Goal: Transaction & Acquisition: Purchase product/service

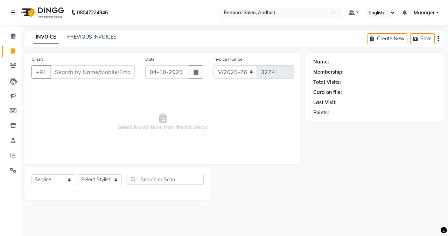
select select "7236"
select select "service"
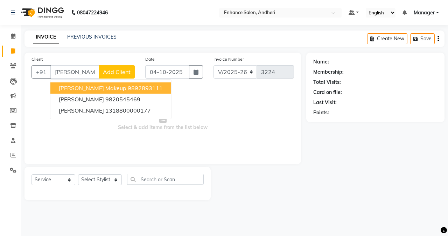
click at [104, 86] on span "[PERSON_NAME] makeup" at bounding box center [93, 87] width 68 height 7
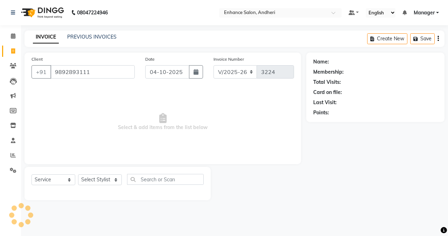
type input "9892893111"
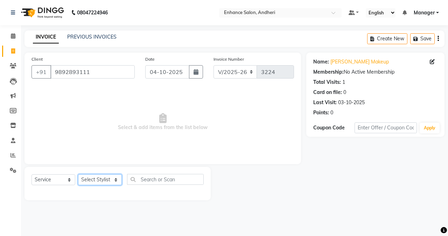
click at [95, 181] on select "Select Stylist Admin [PERSON_NAME] [PERSON_NAME] [PERSON_NAME] Manager [PERSON_…" at bounding box center [100, 179] width 44 height 11
click at [78, 174] on select "Select Stylist Admin [PERSON_NAME] [PERSON_NAME] [PERSON_NAME] Manager [PERSON_…" at bounding box center [100, 179] width 44 height 11
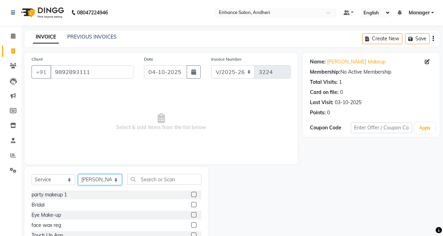
click at [103, 184] on select "Select Stylist Admin [PERSON_NAME] [PERSON_NAME] [PERSON_NAME] Manager [PERSON_…" at bounding box center [100, 179] width 44 height 11
select select "61731"
click at [78, 174] on select "Select Stylist Admin [PERSON_NAME] [PERSON_NAME] [PERSON_NAME] Manager [PERSON_…" at bounding box center [100, 179] width 44 height 11
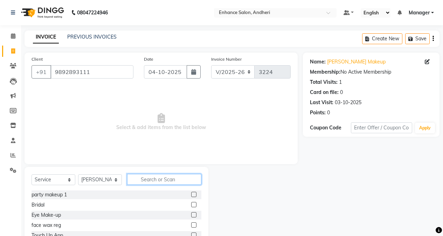
click at [140, 180] on input "text" at bounding box center [164, 179] width 74 height 11
click at [191, 195] on label at bounding box center [193, 194] width 5 height 5
click at [191, 195] on input "checkbox" at bounding box center [193, 194] width 5 height 5
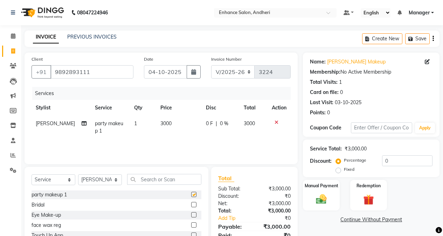
checkbox input "false"
click at [170, 127] on td "3000" at bounding box center [179, 127] width 46 height 23
select select "61731"
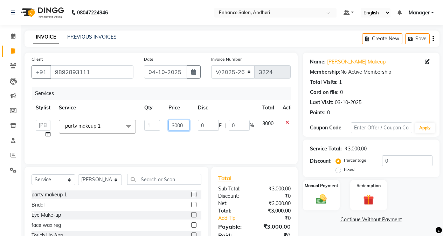
click at [187, 127] on input "3000" at bounding box center [178, 125] width 21 height 11
type input "3"
type input "1500"
drag, startPoint x: 110, startPoint y: 182, endPoint x: 108, endPoint y: 175, distance: 6.9
click at [110, 182] on select "Select Stylist Admin [PERSON_NAME] [PERSON_NAME] [PERSON_NAME] Manager [PERSON_…" at bounding box center [100, 179] width 44 height 11
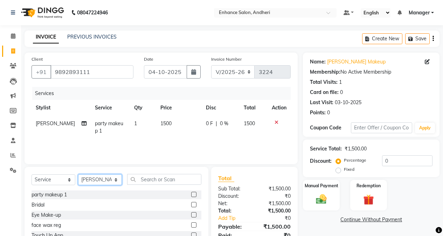
select select "61734"
click at [78, 174] on select "Select Stylist Admin [PERSON_NAME] [PERSON_NAME] [PERSON_NAME] Manager [PERSON_…" at bounding box center [100, 179] width 44 height 11
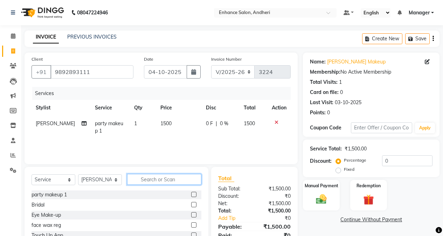
click at [154, 181] on input "text" at bounding box center [164, 179] width 74 height 11
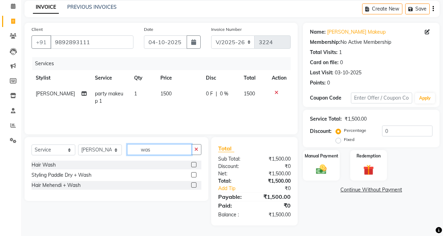
type input "was"
click at [192, 172] on label at bounding box center [193, 174] width 5 height 5
click at [192, 173] on input "checkbox" at bounding box center [193, 175] width 5 height 5
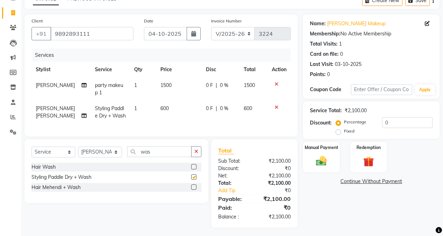
scroll to position [46, 0]
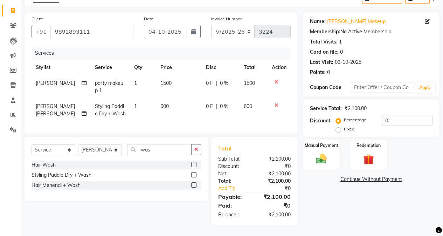
checkbox input "false"
click at [319, 154] on img at bounding box center [321, 158] width 18 height 13
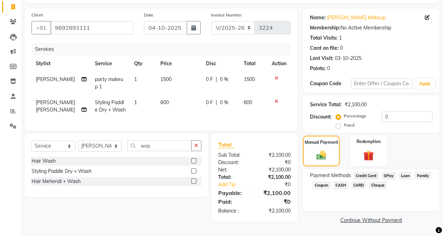
click at [344, 184] on span "CASH" at bounding box center [340, 185] width 15 height 8
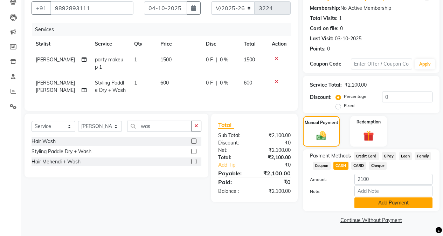
click at [362, 206] on button "Add Payment" at bounding box center [393, 202] width 78 height 11
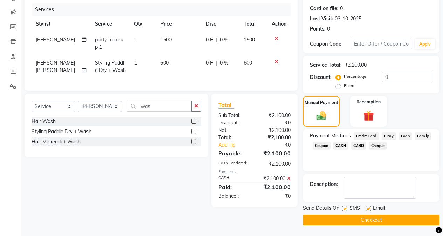
click at [354, 218] on button "Checkout" at bounding box center [371, 219] width 137 height 11
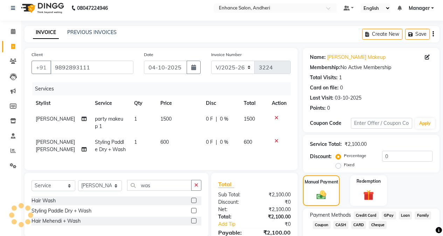
scroll to position [0, 0]
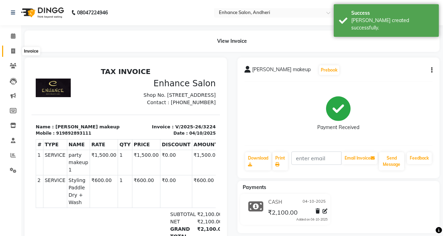
click at [17, 51] on span at bounding box center [13, 51] width 12 height 8
select select "service"
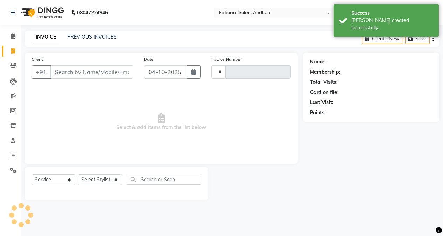
type input "3225"
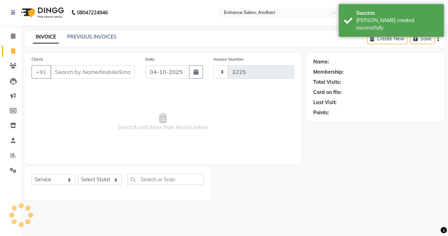
select select "7236"
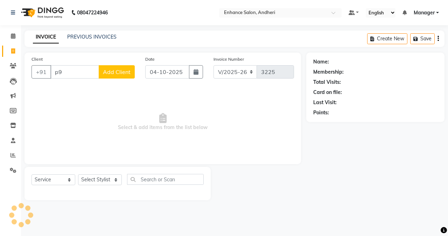
type input "p"
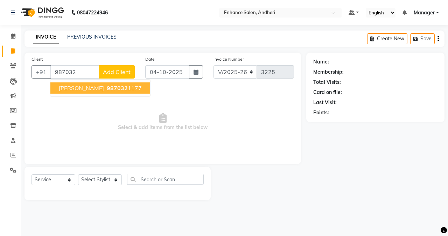
click at [114, 90] on span "987032" at bounding box center [117, 87] width 21 height 7
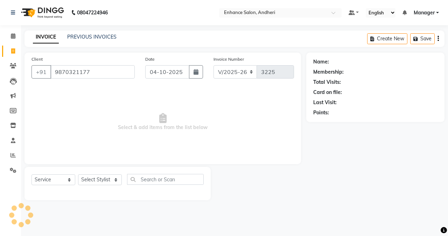
type input "9870321177"
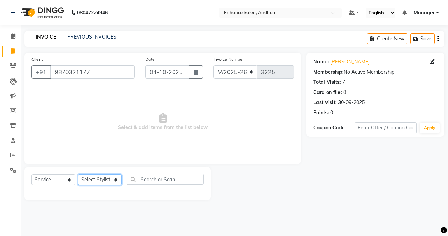
click at [109, 178] on select "Select Stylist Admin [PERSON_NAME] [PERSON_NAME] [PERSON_NAME] Manager [PERSON_…" at bounding box center [100, 179] width 44 height 11
select select "61733"
click at [78, 174] on select "Select Stylist Admin [PERSON_NAME] [PERSON_NAME] [PERSON_NAME] Manager [PERSON_…" at bounding box center [100, 179] width 44 height 11
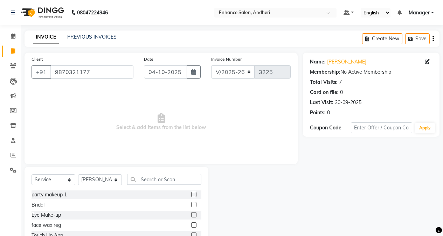
click at [144, 172] on div "Select Service Product Membership Package Voucher Prepaid Gift Card Select Styl…" at bounding box center [117, 218] width 184 height 103
click at [145, 173] on div "Select Service Product Membership Package Voucher Prepaid Gift Card Select Styl…" at bounding box center [117, 218] width 184 height 103
drag, startPoint x: 145, startPoint y: 173, endPoint x: 154, endPoint y: 173, distance: 9.5
click at [146, 173] on div "Select Service Product Membership Package Voucher Prepaid Gift Card Select Styl…" at bounding box center [117, 218] width 184 height 103
click at [164, 178] on input "text" at bounding box center [164, 179] width 74 height 11
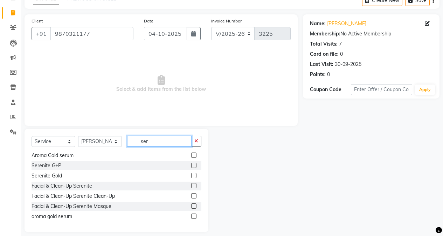
scroll to position [45, 0]
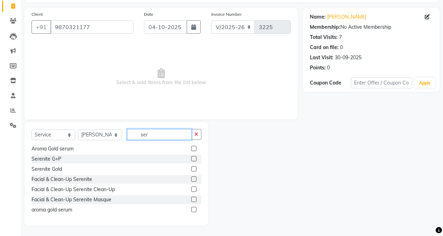
type input "ser"
click at [191, 177] on label at bounding box center [193, 178] width 5 height 5
click at [191, 177] on input "checkbox" at bounding box center [193, 179] width 5 height 5
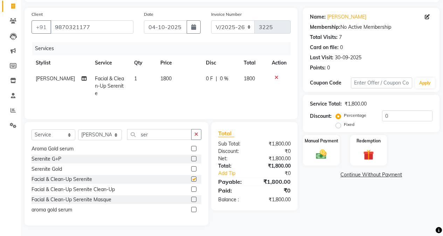
checkbox input "false"
click at [170, 134] on input "ser" at bounding box center [159, 134] width 64 height 11
click at [95, 139] on select "Select Stylist Admin [PERSON_NAME] [PERSON_NAME] [PERSON_NAME] Manager [PERSON_…" at bounding box center [100, 134] width 44 height 11
select select "61732"
click at [78, 129] on select "Select Stylist Admin [PERSON_NAME] [PERSON_NAME] [PERSON_NAME] Manager [PERSON_…" at bounding box center [100, 134] width 44 height 11
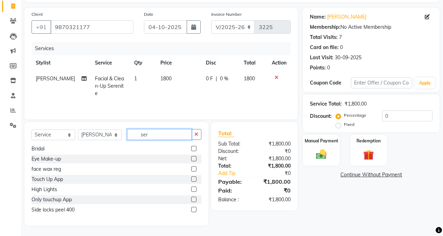
click at [169, 134] on input "ser" at bounding box center [159, 134] width 64 height 11
type input "s"
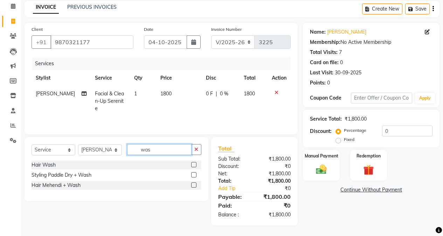
scroll to position [30, 0]
type input "was"
click at [194, 165] on label at bounding box center [193, 164] width 5 height 5
click at [194, 165] on input "checkbox" at bounding box center [193, 164] width 5 height 5
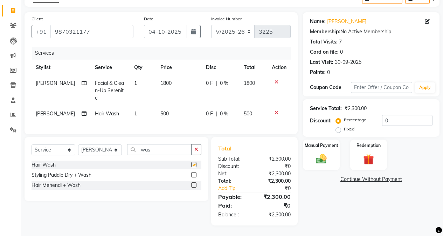
scroll to position [46, 0]
checkbox input "false"
click at [321, 154] on img at bounding box center [321, 158] width 18 height 13
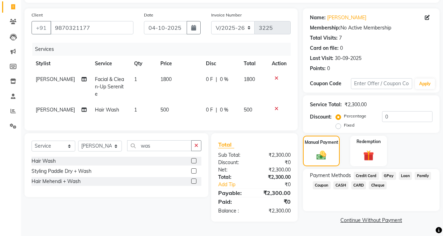
click at [387, 172] on span "GPay" at bounding box center [389, 176] width 14 height 8
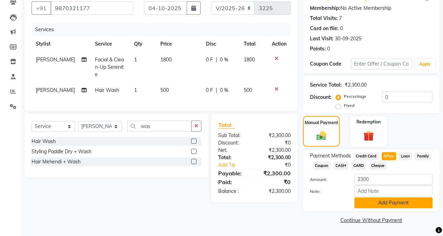
click at [373, 203] on button "Add Payment" at bounding box center [393, 202] width 78 height 11
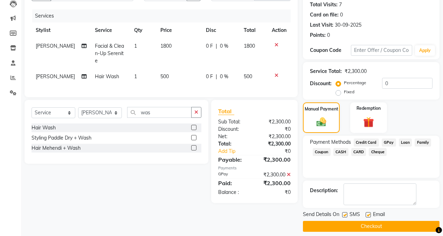
scroll to position [84, 0]
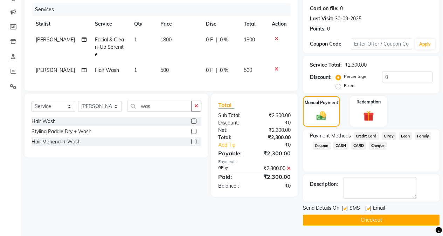
click at [340, 219] on button "Checkout" at bounding box center [371, 219] width 137 height 11
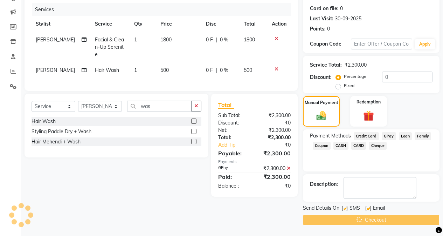
scroll to position [0, 0]
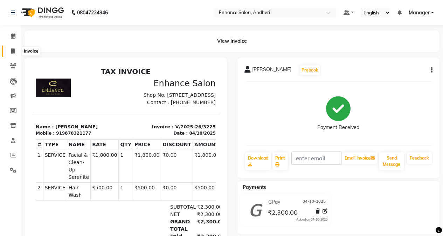
click at [13, 53] on icon at bounding box center [13, 50] width 4 height 5
select select "service"
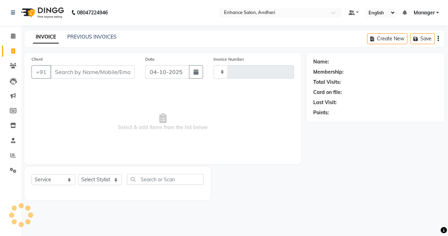
type input "3226"
select select "7236"
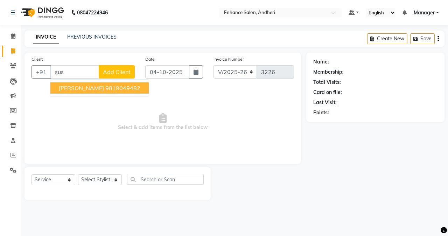
click at [89, 84] on button "[PERSON_NAME] 9819049482" at bounding box center [99, 87] width 98 height 11
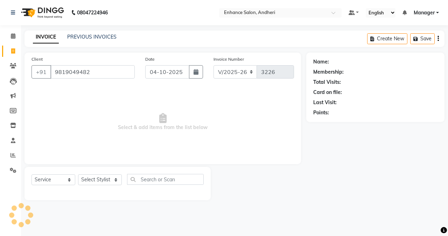
type input "9819049482"
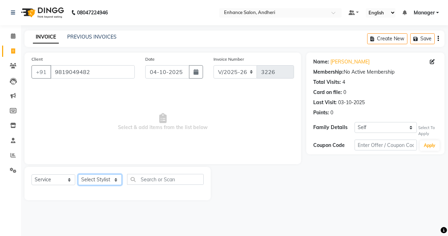
click at [95, 181] on select "Select Stylist Admin [PERSON_NAME] [PERSON_NAME] [PERSON_NAME] Manager [PERSON_…" at bounding box center [100, 179] width 44 height 11
select select "61729"
click at [78, 174] on select "Select Stylist Admin [PERSON_NAME] [PERSON_NAME] [PERSON_NAME] Manager [PERSON_…" at bounding box center [100, 179] width 44 height 11
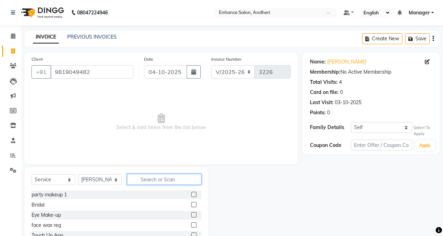
click at [143, 178] on input "text" at bounding box center [164, 179] width 74 height 11
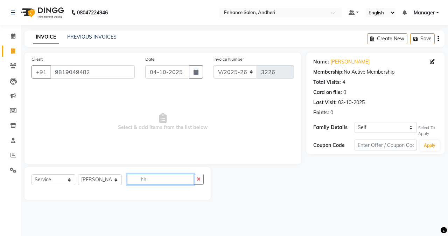
type input "h"
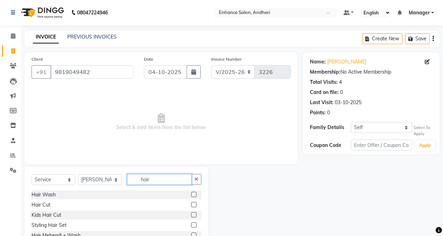
type input "hair"
drag, startPoint x: 128, startPoint y: 155, endPoint x: 254, endPoint y: 147, distance: 126.0
click at [149, 155] on span "Select & add items from the list below" at bounding box center [161, 122] width 259 height 70
drag, startPoint x: 193, startPoint y: 206, endPoint x: 174, endPoint y: 196, distance: 21.3
click at [193, 205] on label at bounding box center [193, 204] width 5 height 5
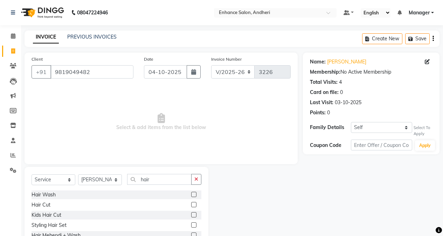
click at [193, 205] on input "checkbox" at bounding box center [193, 204] width 5 height 5
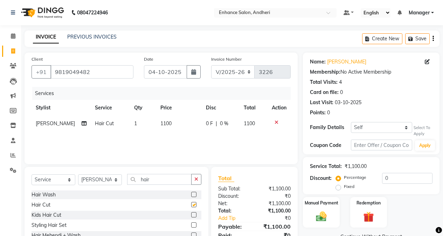
checkbox input "false"
click at [103, 179] on select "Select Stylist Admin [PERSON_NAME] [PERSON_NAME] [PERSON_NAME] Manager [PERSON_…" at bounding box center [100, 179] width 44 height 11
select select "79056"
click at [78, 174] on select "Select Stylist Admin [PERSON_NAME] [PERSON_NAME] [PERSON_NAME] Manager [PERSON_…" at bounding box center [100, 179] width 44 height 11
click at [169, 174] on input "hair" at bounding box center [159, 179] width 64 height 11
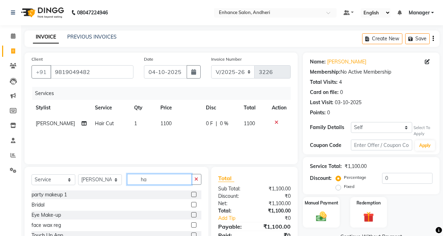
type input "h"
type input "was"
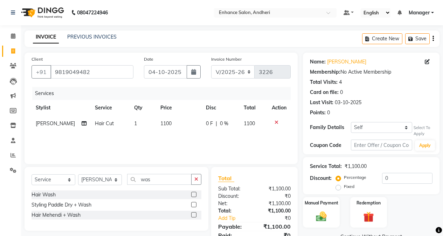
click at [191, 194] on div "Hair Wash" at bounding box center [117, 194] width 170 height 9
click at [192, 194] on label at bounding box center [193, 194] width 5 height 5
click at [192, 194] on input "checkbox" at bounding box center [193, 194] width 5 height 5
checkbox input "false"
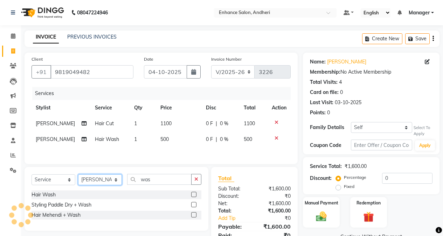
drag, startPoint x: 94, startPoint y: 185, endPoint x: 95, endPoint y: 179, distance: 5.7
click at [94, 185] on select "Select Stylist Admin [PERSON_NAME] [PERSON_NAME] [PERSON_NAME] Manager [PERSON_…" at bounding box center [100, 179] width 44 height 11
select select "61735"
click at [78, 175] on select "Select Stylist Admin [PERSON_NAME] [PERSON_NAME] [PERSON_NAME] Manager [PERSON_…" at bounding box center [100, 179] width 44 height 11
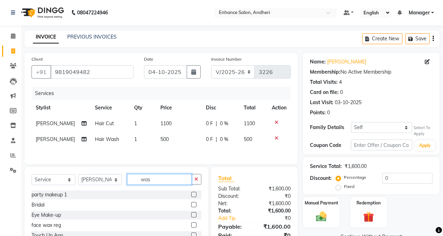
click at [172, 183] on input "was" at bounding box center [159, 179] width 64 height 11
type input "wash"
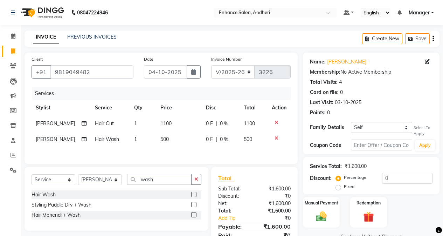
click at [194, 194] on label at bounding box center [193, 194] width 5 height 5
click at [194, 194] on input "checkbox" at bounding box center [193, 194] width 5 height 5
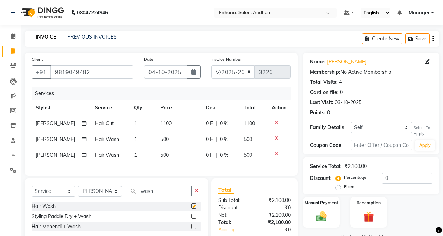
drag, startPoint x: 163, startPoint y: 148, endPoint x: 172, endPoint y: 156, distance: 11.6
click at [165, 149] on td "500" at bounding box center [179, 155] width 46 height 16
checkbox input "false"
select select "61735"
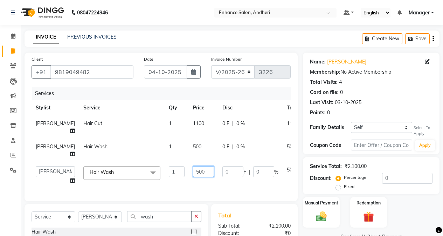
click at [193, 171] on input "500" at bounding box center [203, 171] width 21 height 11
click at [193, 166] on input "500" at bounding box center [203, 171] width 21 height 11
type input "400"
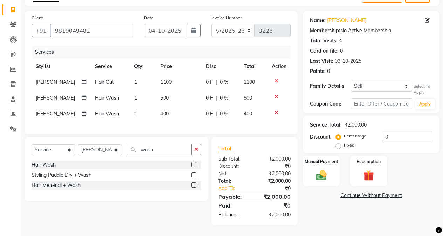
click at [321, 230] on main "INVOICE PREVIOUS INVOICES Create New Save Client [PHONE_NUMBER] Date [DATE] Inv…" at bounding box center [232, 112] width 422 height 247
click at [382, 131] on input "0" at bounding box center [407, 136] width 50 height 11
type input "10"
click at [327, 176] on img at bounding box center [321, 175] width 18 height 13
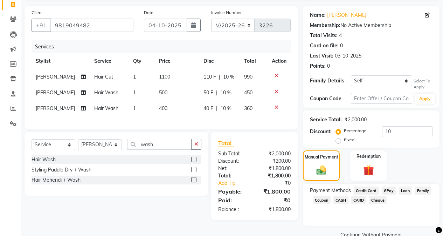
click at [356, 201] on span "CARD" at bounding box center [358, 200] width 15 height 8
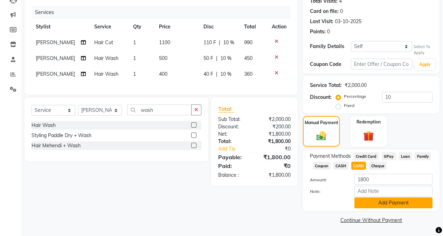
click at [368, 204] on button "Add Payment" at bounding box center [393, 202] width 78 height 11
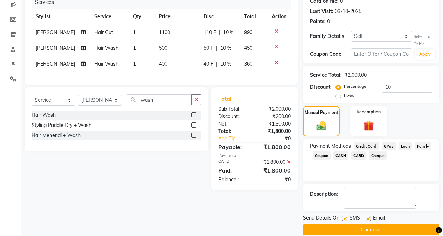
scroll to position [101, 0]
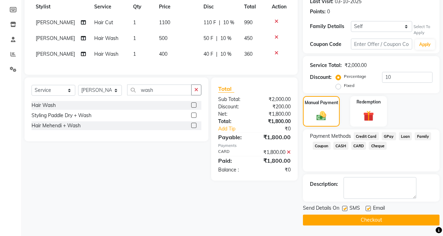
click at [366, 216] on button "Checkout" at bounding box center [371, 219] width 137 height 11
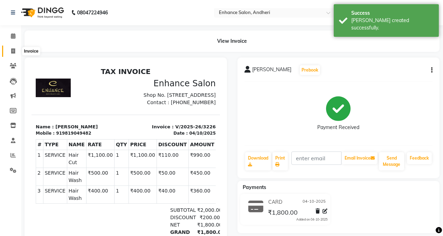
click at [9, 53] on span at bounding box center [13, 51] width 12 height 8
select select "service"
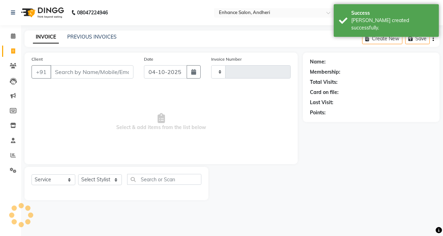
type input "3227"
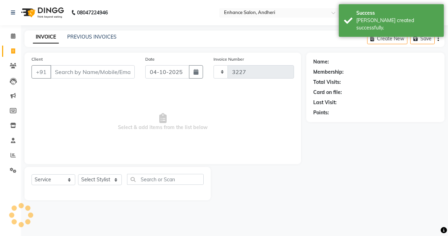
select select "7236"
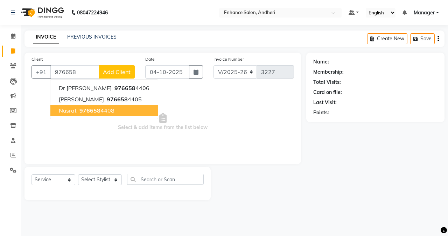
click at [60, 106] on button "Nusrat 976658 4408" at bounding box center [104, 110] width 108 height 11
type input "9766584408"
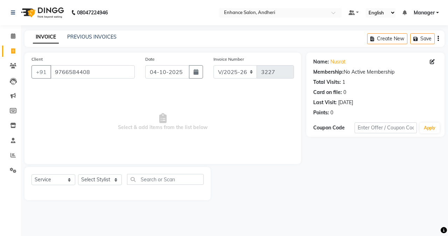
click at [96, 185] on div "Select Service Product Membership Package Voucher Prepaid Gift Card Select Styl…" at bounding box center [118, 182] width 172 height 16
click at [89, 174] on select "Select Stylist Admin [PERSON_NAME] [PERSON_NAME] [PERSON_NAME] Manager [PERSON_…" at bounding box center [100, 179] width 44 height 11
select select "61736"
click at [78, 174] on select "Select Stylist Admin [PERSON_NAME] [PERSON_NAME] [PERSON_NAME] Manager [PERSON_…" at bounding box center [100, 179] width 44 height 11
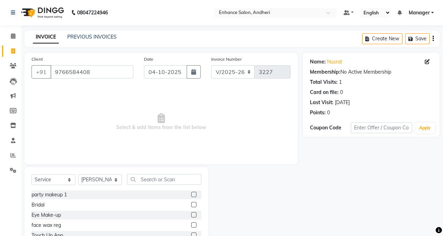
click at [144, 173] on div "Select Service Product Membership Package Voucher Prepaid Gift Card Select Styl…" at bounding box center [117, 218] width 184 height 103
click at [166, 180] on input "text" at bounding box center [164, 179] width 74 height 11
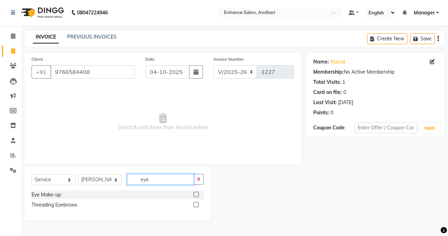
type input "eye"
click at [196, 206] on label at bounding box center [196, 204] width 5 height 5
click at [196, 206] on input "checkbox" at bounding box center [196, 204] width 5 height 5
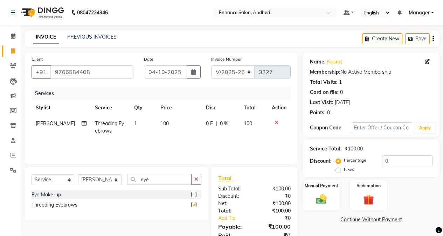
checkbox input "false"
click at [109, 182] on select "Select Stylist Admin [PERSON_NAME] [PERSON_NAME] [PERSON_NAME] Manager [PERSON_…" at bounding box center [100, 179] width 44 height 11
select select "61729"
click at [78, 174] on select "Select Stylist Admin [PERSON_NAME] [PERSON_NAME] [PERSON_NAME] Manager [PERSON_…" at bounding box center [100, 179] width 44 height 11
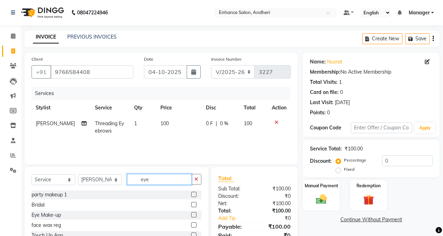
click at [152, 179] on input "eye" at bounding box center [159, 179] width 64 height 11
type input "e"
type input "hai"
click at [193, 203] on label at bounding box center [193, 204] width 5 height 5
click at [193, 203] on input "checkbox" at bounding box center [193, 204] width 5 height 5
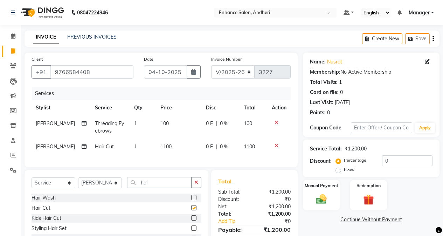
checkbox input "false"
drag, startPoint x: 93, startPoint y: 188, endPoint x: 93, endPoint y: 182, distance: 5.3
click at [93, 187] on select "Select Stylist Admin [PERSON_NAME] [PERSON_NAME] [PERSON_NAME] Manager [PERSON_…" at bounding box center [100, 182] width 44 height 11
select select "61775"
click at [78, 182] on select "Select Stylist Admin [PERSON_NAME] [PERSON_NAME] [PERSON_NAME] Manager [PERSON_…" at bounding box center [100, 182] width 44 height 11
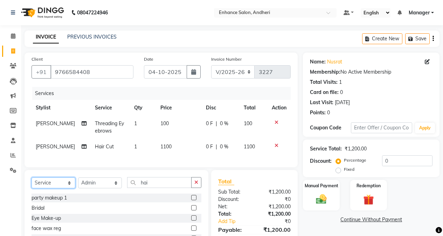
click at [47, 188] on select "Select Service Product Membership Package Voucher Prepaid Gift Card" at bounding box center [54, 182] width 44 height 11
select select "product"
click at [32, 182] on select "Select Service Product Membership Package Voucher Prepaid Gift Card" at bounding box center [54, 182] width 44 height 11
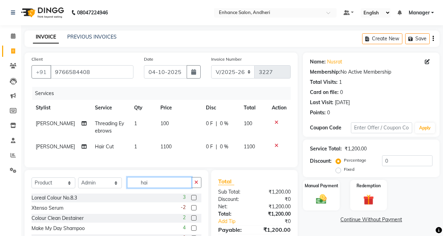
click at [156, 188] on input "hai" at bounding box center [159, 182] width 64 height 11
type input "h"
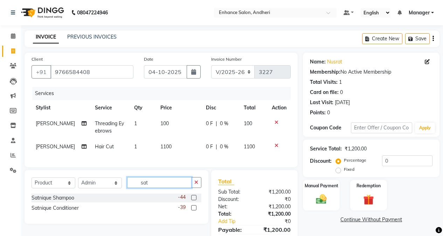
type input "sat"
click at [193, 200] on label at bounding box center [193, 197] width 5 height 5
click at [193, 200] on input "checkbox" at bounding box center [193, 197] width 5 height 5
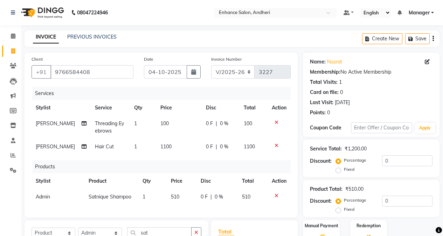
checkbox input "false"
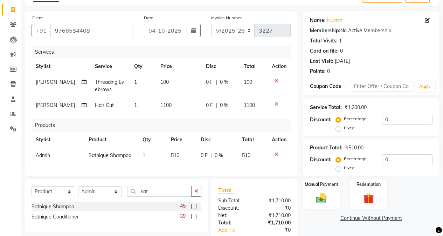
scroll to position [88, 0]
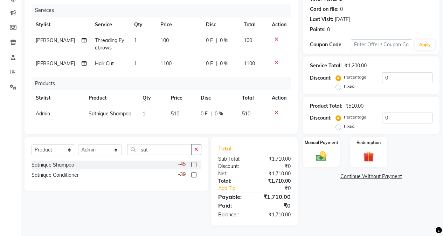
drag, startPoint x: 193, startPoint y: 174, endPoint x: 187, endPoint y: 170, distance: 7.2
click at [193, 174] on label at bounding box center [193, 174] width 5 height 5
click at [193, 174] on input "checkbox" at bounding box center [193, 175] width 5 height 5
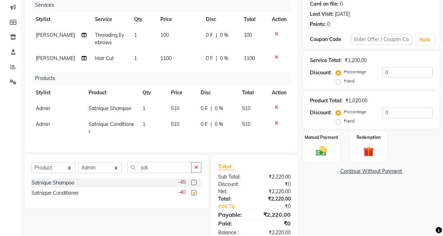
checkbox input "false"
click at [183, 113] on td "510" at bounding box center [181, 109] width 29 height 16
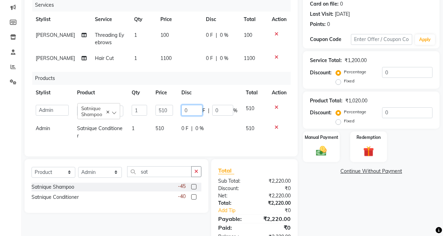
click at [188, 111] on input "0" at bounding box center [191, 110] width 21 height 11
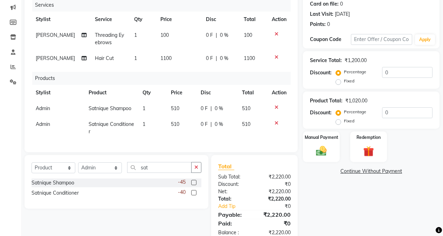
click at [169, 112] on td "510" at bounding box center [181, 109] width 29 height 16
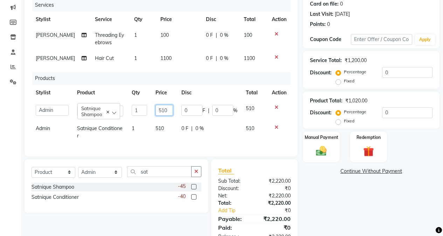
click at [170, 109] on input "510" at bounding box center [164, 110] width 18 height 11
type input "536"
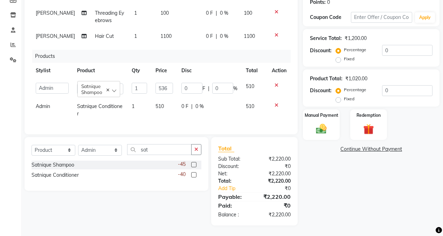
scroll to position [111, 0]
click at [311, 193] on div "Name: Nusrat Membership: No Active Membership Total Visits: 1 Card on file: 0 L…" at bounding box center [374, 83] width 142 height 283
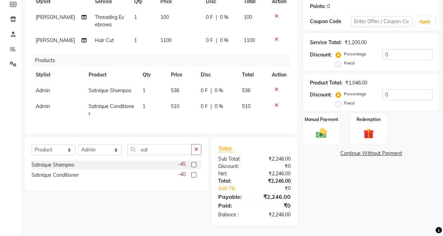
click at [169, 11] on td "100" at bounding box center [179, 20] width 46 height 23
select select "61736"
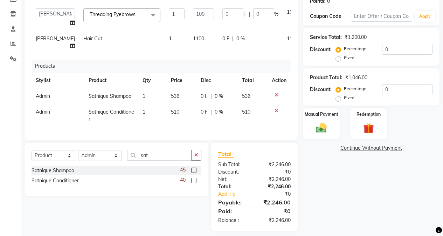
scroll to position [116, 0]
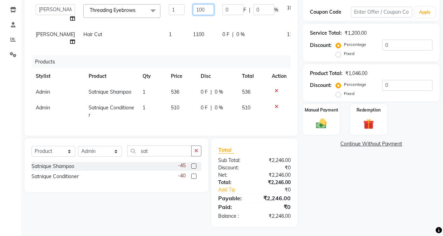
click at [193, 6] on input "100" at bounding box center [203, 9] width 21 height 11
type input "104"
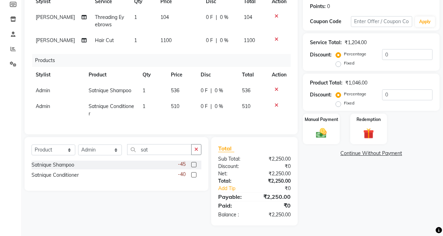
scroll to position [111, 0]
click at [316, 170] on div "Name: Nusrat Membership: No Active Membership Total Visits: 1 Card on file: 0 L…" at bounding box center [374, 85] width 142 height 279
click at [385, 51] on input "0" at bounding box center [407, 54] width 50 height 11
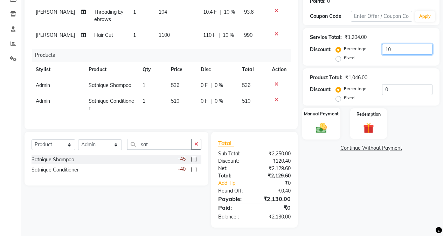
type input "10"
drag, startPoint x: 320, startPoint y: 123, endPoint x: 321, endPoint y: 127, distance: 4.4
click at [320, 123] on img at bounding box center [321, 128] width 18 height 13
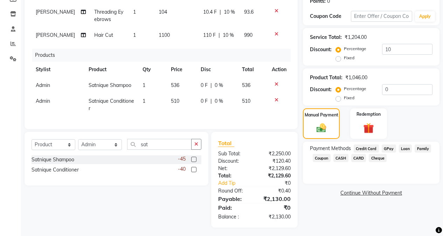
click at [344, 157] on span "CASH" at bounding box center [340, 158] width 15 height 8
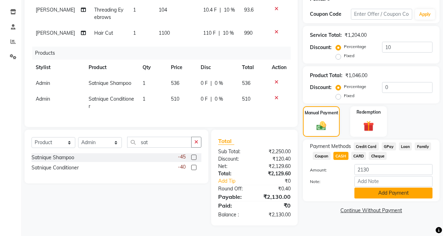
click at [360, 191] on button "Add Payment" at bounding box center [393, 192] width 78 height 11
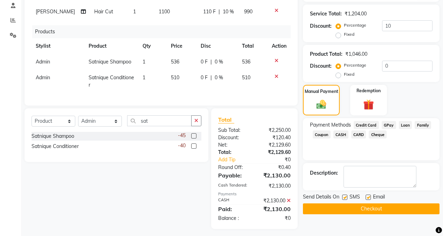
scroll to position [144, 0]
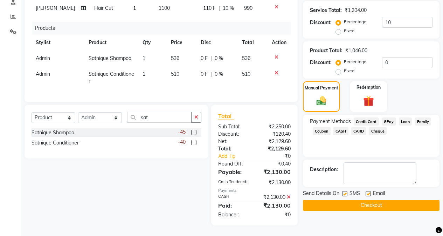
click at [350, 202] on button "Checkout" at bounding box center [371, 205] width 137 height 11
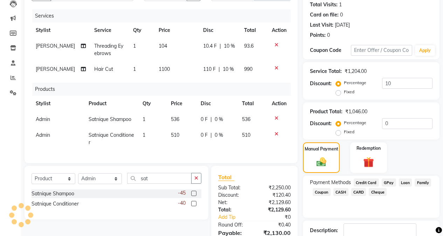
scroll to position [4, 0]
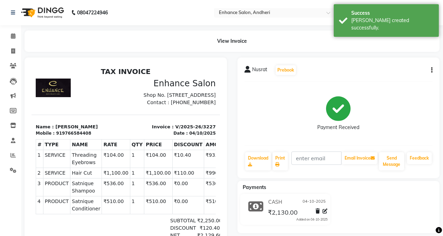
click at [12, 45] on li "Invoice" at bounding box center [10, 51] width 21 height 15
click at [12, 46] on link "Invoice" at bounding box center [10, 52] width 17 height 12
select select "service"
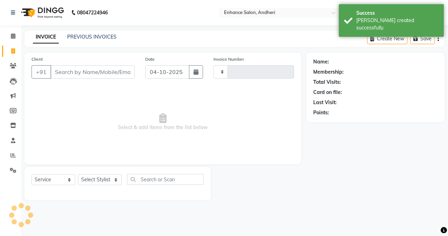
type input "3228"
select select "7236"
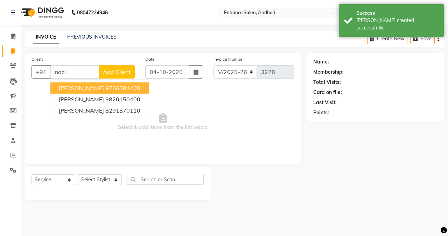
click at [61, 92] on button "[PERSON_NAME] 9766584405" at bounding box center [99, 87] width 98 height 11
type input "9766584405"
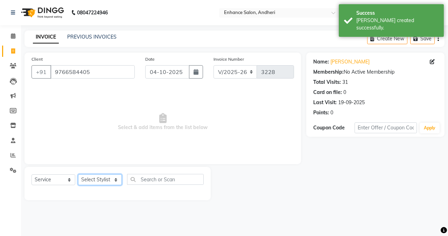
click at [103, 177] on select "Select Stylist Admin [PERSON_NAME] [PERSON_NAME] [PERSON_NAME] Manager [PERSON_…" at bounding box center [100, 179] width 44 height 11
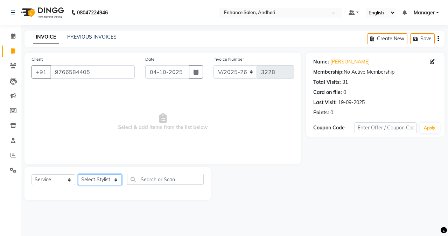
select select "61736"
click at [78, 174] on select "Select Stylist Admin [PERSON_NAME] [PERSON_NAME] [PERSON_NAME] Manager [PERSON_…" at bounding box center [100, 179] width 44 height 11
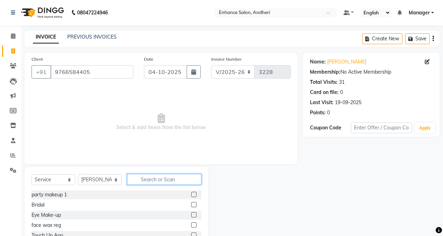
drag, startPoint x: 145, startPoint y: 184, endPoint x: 148, endPoint y: 180, distance: 5.0
click at [146, 181] on input "text" at bounding box center [164, 179] width 74 height 11
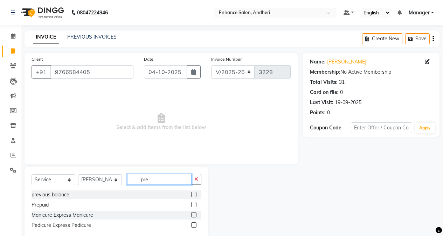
type input "pre"
drag, startPoint x: 196, startPoint y: 191, endPoint x: 194, endPoint y: 194, distance: 3.6
click at [196, 191] on div at bounding box center [196, 194] width 10 height 9
click at [194, 193] on label at bounding box center [193, 194] width 5 height 5
click at [194, 193] on input "checkbox" at bounding box center [193, 194] width 5 height 5
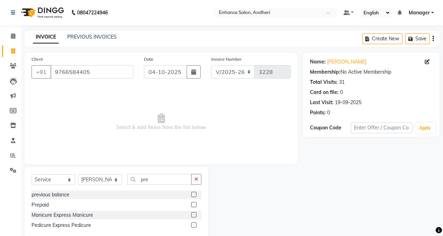
checkbox input "true"
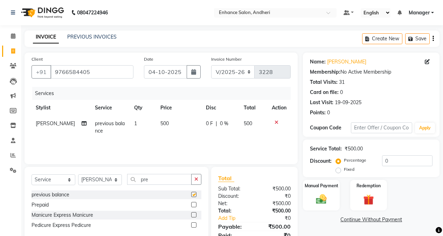
click at [156, 126] on td "500" at bounding box center [179, 127] width 46 height 23
select select "61736"
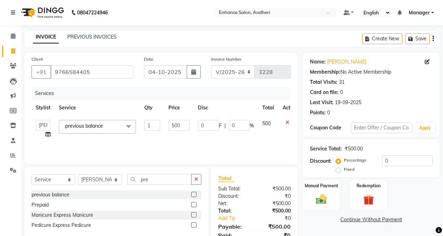
checkbox input "false"
click at [180, 127] on input "500" at bounding box center [178, 125] width 21 height 11
click at [186, 127] on input "500" at bounding box center [178, 125] width 21 height 11
type input "5"
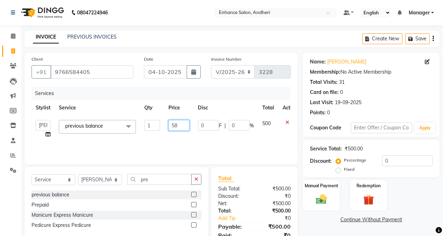
type input "580"
drag, startPoint x: 176, startPoint y: 185, endPoint x: 173, endPoint y: 180, distance: 6.0
click at [176, 185] on div "Select Service Product Membership Package Voucher Prepaid Gift Card Select Styl…" at bounding box center [117, 182] width 170 height 16
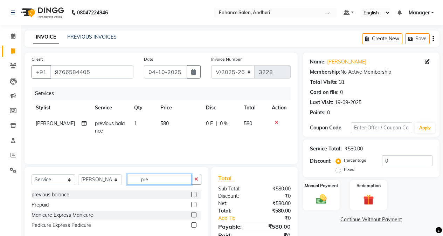
click at [172, 178] on input "pre" at bounding box center [159, 179] width 64 height 11
type input "p"
type input "was"
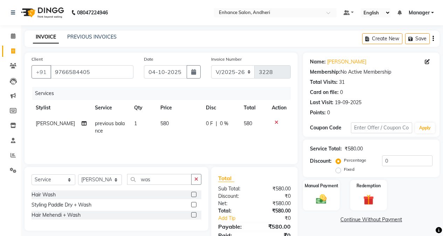
click at [195, 208] on div at bounding box center [193, 205] width 5 height 7
click at [194, 202] on label at bounding box center [193, 204] width 5 height 5
click at [194, 202] on input "checkbox" at bounding box center [193, 204] width 5 height 5
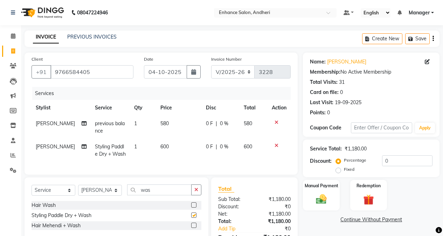
checkbox input "false"
click at [193, 207] on label at bounding box center [193, 204] width 5 height 5
click at [193, 207] on input "checkbox" at bounding box center [193, 205] width 5 height 5
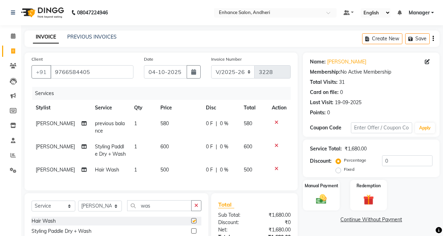
checkbox input "false"
click at [66, 170] on span "[PERSON_NAME]" at bounding box center [55, 169] width 39 height 6
select select "61736"
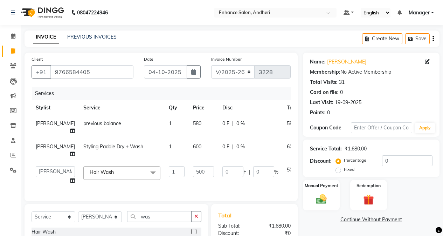
click at [53, 150] on span "[PERSON_NAME]" at bounding box center [55, 146] width 39 height 6
select select "61736"
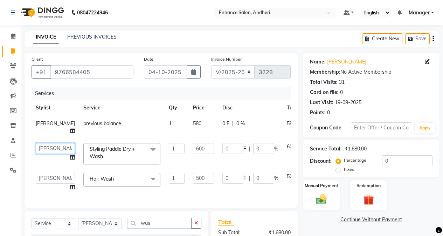
click at [49, 154] on select "Admin [PERSON_NAME] [PERSON_NAME] [PERSON_NAME] Manager [PERSON_NAME] [PERSON_N…" at bounding box center [55, 148] width 39 height 11
select select "79056"
click at [193, 154] on input "600" at bounding box center [203, 148] width 21 height 11
type input "6"
type input "600"
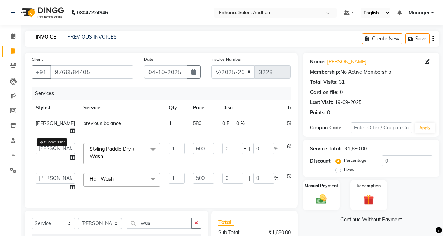
click at [52, 163] on tbody "[PERSON_NAME] previous balance 1 580 0 F | 0 % 580 Admin [PERSON_NAME] [PERSON_…" at bounding box center [179, 155] width 295 height 79
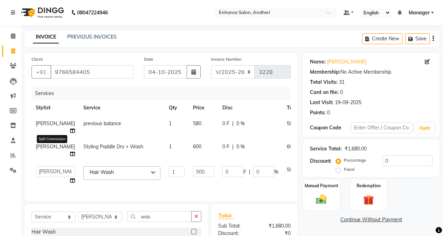
click at [70, 153] on icon at bounding box center [72, 153] width 5 height 5
select select "79056"
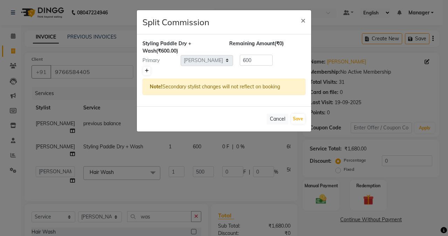
click at [148, 75] on link at bounding box center [146, 71] width 7 height 8
type input "300"
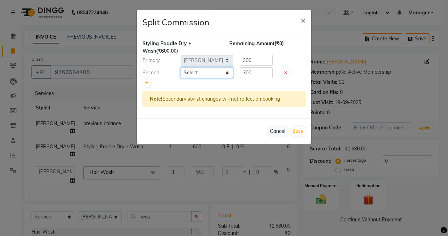
click at [190, 74] on select "Select Admin [PERSON_NAME] [PERSON_NAME] [PERSON_NAME] Manager [PERSON_NAME] [P…" at bounding box center [207, 72] width 53 height 11
select select "61731"
click at [181, 67] on select "Select Admin [PERSON_NAME] [PERSON_NAME] [PERSON_NAME] Manager [PERSON_NAME] [P…" at bounding box center [207, 72] width 53 height 11
click at [256, 72] on input "300" at bounding box center [256, 72] width 33 height 11
type input "3"
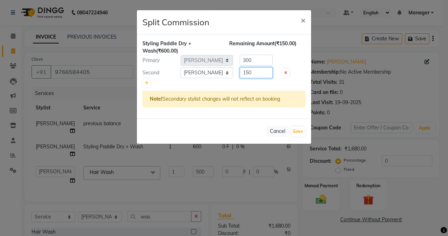
type input "150"
click at [265, 61] on input "300" at bounding box center [256, 60] width 33 height 11
type input "3"
type input "450"
click at [293, 127] on button "Save" at bounding box center [298, 131] width 14 height 10
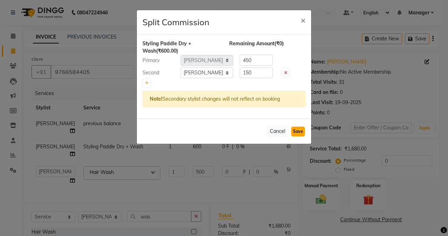
select select "Select"
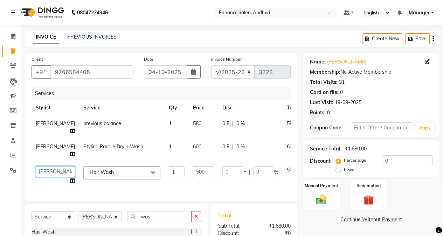
click at [47, 172] on select "Admin [PERSON_NAME] [PERSON_NAME] [PERSON_NAME] Manager [PERSON_NAME] [PERSON_N…" at bounding box center [55, 171] width 39 height 11
select select "61738"
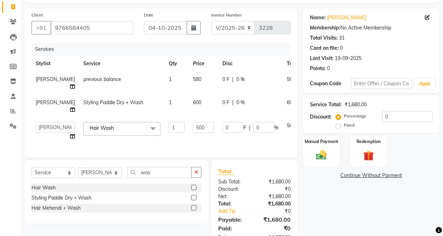
scroll to position [72, 0]
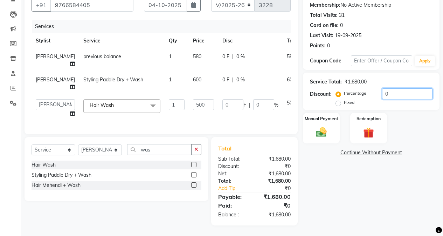
drag, startPoint x: 383, startPoint y: 90, endPoint x: 383, endPoint y: 101, distance: 10.9
click at [383, 90] on input "0" at bounding box center [407, 93] width 50 height 11
type input "10"
type input "50"
type input "10"
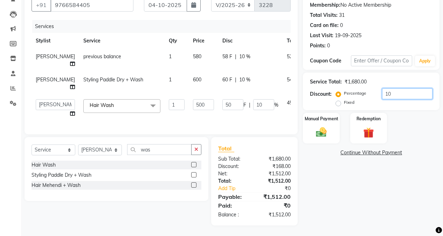
type input "10"
click at [315, 215] on div "Name: [PERSON_NAME] Membership: No Active Membership Total Visits: 31 Card on f…" at bounding box center [374, 106] width 142 height 240
click at [239, 53] on span "10 %" at bounding box center [244, 56] width 11 height 7
select select "61736"
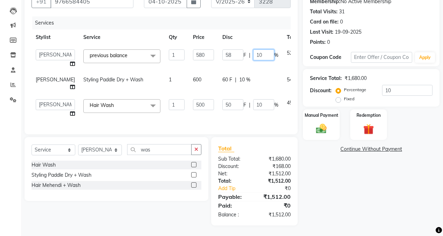
click at [253, 52] on input "10" at bounding box center [263, 54] width 21 height 11
type input "1"
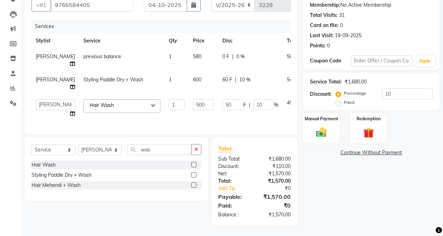
click at [329, 218] on div "Name: [PERSON_NAME] Membership: No Active Membership Total Visits: 31 Card on f…" at bounding box center [374, 106] width 142 height 240
drag, startPoint x: 179, startPoint y: 93, endPoint x: 179, endPoint y: 98, distance: 4.9
click at [189, 96] on td "500" at bounding box center [203, 108] width 29 height 27
click at [193, 99] on input "500" at bounding box center [203, 104] width 21 height 11
type input "600"
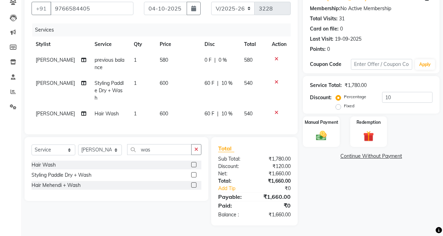
scroll to position [69, 0]
click at [334, 185] on div "Name: [PERSON_NAME] Membership: No Active Membership Total Visits: 31 Card on f…" at bounding box center [374, 107] width 142 height 236
click at [168, 60] on td "580" at bounding box center [177, 63] width 45 height 23
select select "61736"
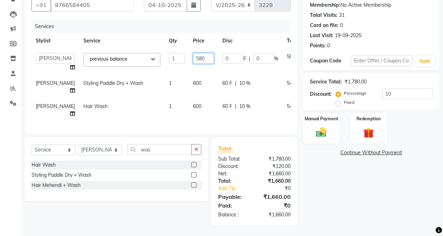
click at [193, 53] on input "580" at bounding box center [203, 58] width 21 height 11
type input "500"
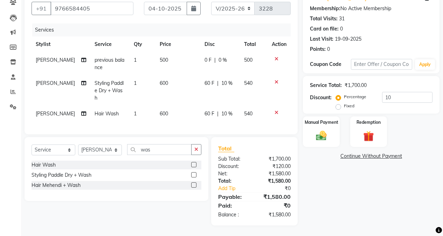
scroll to position [69, 0]
click at [337, 172] on div "Name: [PERSON_NAME] Membership: No Active Membership Total Visits: 31 Card on f…" at bounding box center [374, 107] width 142 height 236
click at [172, 53] on td "500" at bounding box center [177, 63] width 45 height 23
select select "61736"
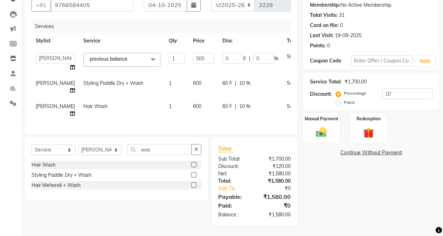
scroll to position [72, 0]
click at [194, 53] on input "500" at bounding box center [203, 58] width 21 height 11
type input "520"
click at [315, 165] on div "Name: [PERSON_NAME] Membership: No Active Membership Total Visits: 31 Card on f…" at bounding box center [374, 106] width 142 height 240
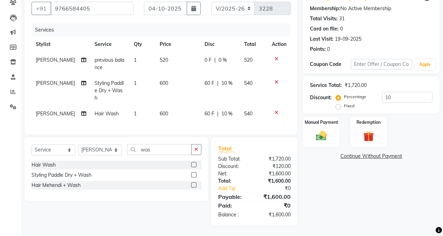
click at [174, 54] on td "520" at bounding box center [177, 63] width 45 height 23
select select "61736"
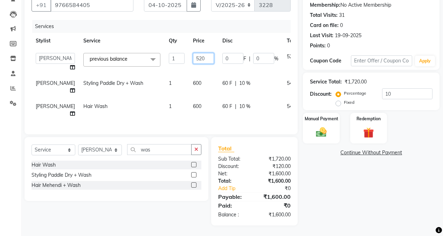
click at [199, 51] on td "520" at bounding box center [203, 62] width 29 height 27
type input "540"
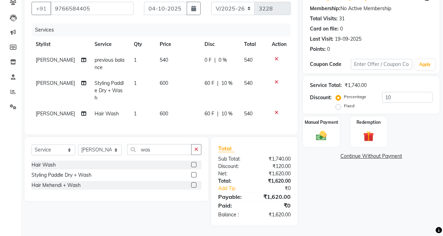
click at [324, 187] on div "Name: [PERSON_NAME] Membership: No Active Membership Total Visits: 31 Card on f…" at bounding box center [374, 107] width 142 height 236
click at [314, 123] on div "Manual Payment" at bounding box center [321, 132] width 38 height 32
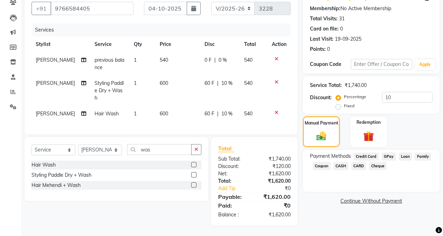
click at [345, 162] on span "CASH" at bounding box center [340, 166] width 15 height 8
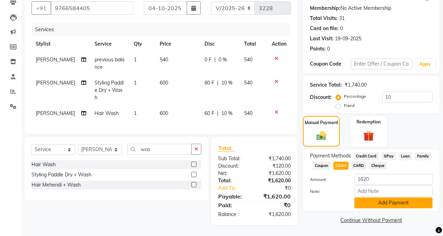
click at [367, 197] on button "Add Payment" at bounding box center [393, 202] width 78 height 11
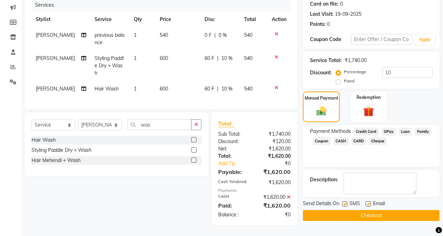
scroll to position [94, 0]
click at [364, 212] on button "Checkout" at bounding box center [371, 215] width 137 height 11
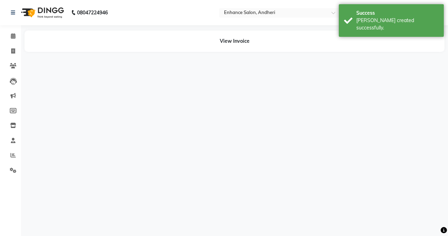
select select "61736"
select select "79056"
select select "61731"
select select "61738"
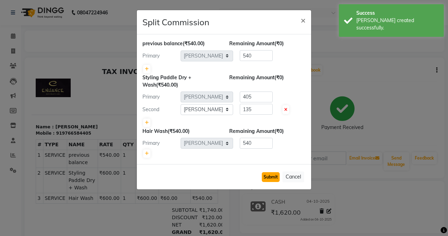
click at [264, 178] on button "Submit" at bounding box center [271, 177] width 18 height 10
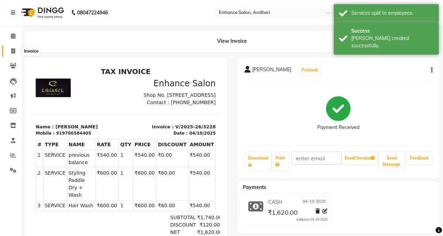
click at [9, 48] on span at bounding box center [13, 51] width 12 height 8
select select "7236"
select select "service"
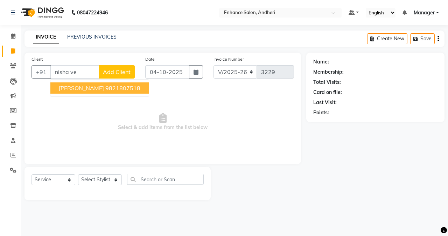
click at [88, 89] on span "[PERSON_NAME]" at bounding box center [81, 87] width 45 height 7
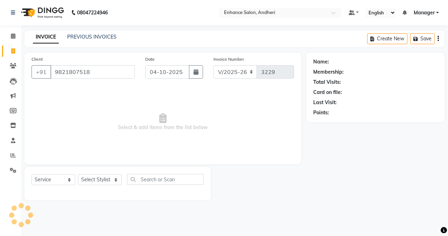
type input "9821807518"
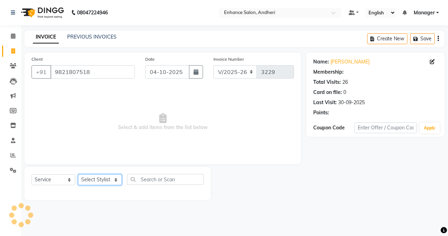
click at [92, 179] on select "Select Stylist Admin [PERSON_NAME] [PERSON_NAME] [PERSON_NAME] Manager [PERSON_…" at bounding box center [100, 179] width 44 height 11
select select "61736"
click at [78, 174] on select "Select Stylist Admin [PERSON_NAME] [PERSON_NAME] [PERSON_NAME] Manager [PERSON_…" at bounding box center [100, 179] width 44 height 11
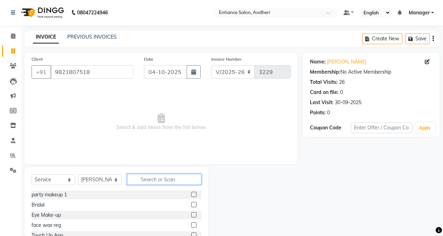
drag, startPoint x: 153, startPoint y: 175, endPoint x: 146, endPoint y: 156, distance: 20.7
click at [153, 175] on input "text" at bounding box center [164, 179] width 74 height 11
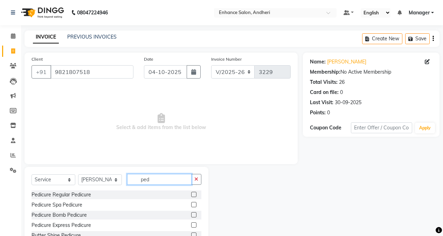
type input "ped"
click at [192, 195] on label at bounding box center [193, 194] width 5 height 5
click at [192, 195] on input "checkbox" at bounding box center [193, 194] width 5 height 5
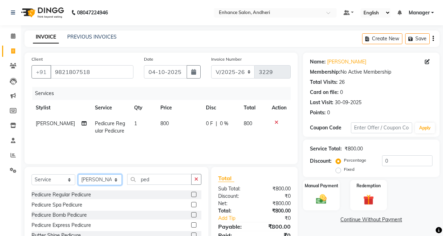
checkbox input "false"
click at [101, 185] on select "Select Stylist Admin [PERSON_NAME] [PERSON_NAME] [PERSON_NAME] Manager [PERSON_…" at bounding box center [100, 179] width 44 height 11
select select "61734"
click at [78, 174] on select "Select Stylist Admin [PERSON_NAME] [PERSON_NAME] [PERSON_NAME] Manager [PERSON_…" at bounding box center [100, 179] width 44 height 11
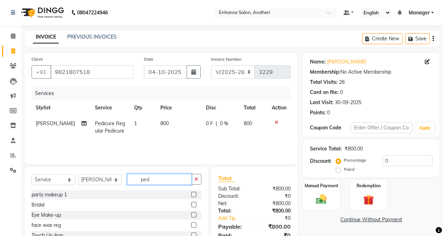
click at [180, 175] on input "ped" at bounding box center [159, 179] width 64 height 11
type input "p"
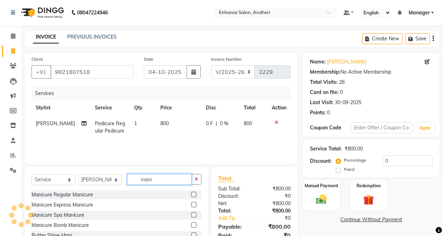
type input "mani"
click at [195, 195] on label at bounding box center [193, 194] width 5 height 5
click at [195, 195] on input "checkbox" at bounding box center [193, 194] width 5 height 5
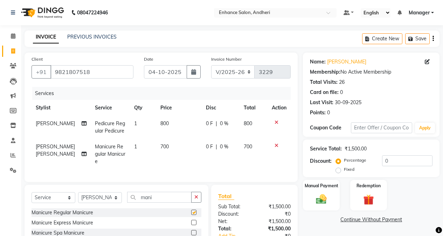
checkbox input "false"
click at [384, 160] on input "0" at bounding box center [407, 160] width 50 height 11
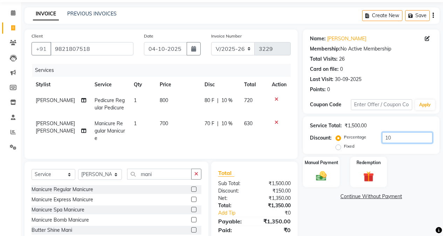
scroll to position [46, 0]
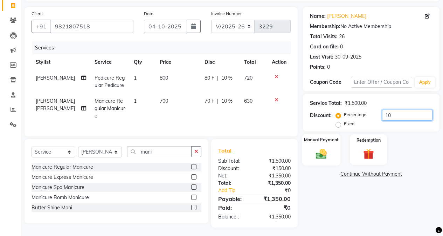
type input "10"
click at [320, 162] on div "Manual Payment" at bounding box center [321, 149] width 38 height 32
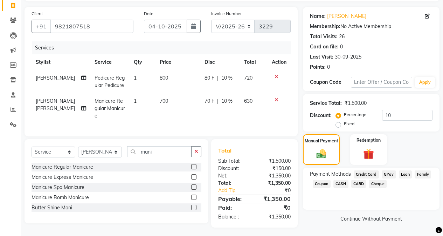
click at [362, 181] on span "CARD" at bounding box center [358, 184] width 15 height 8
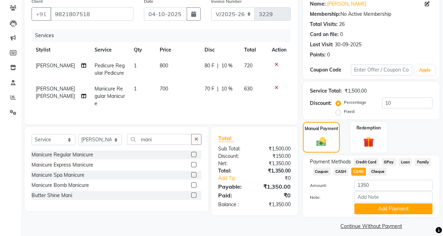
scroll to position [64, 0]
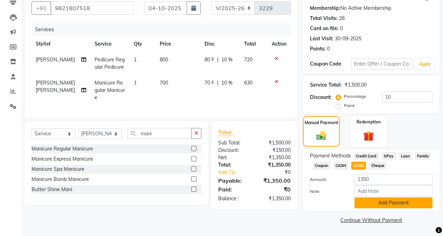
click at [364, 201] on button "Add Payment" at bounding box center [393, 202] width 78 height 11
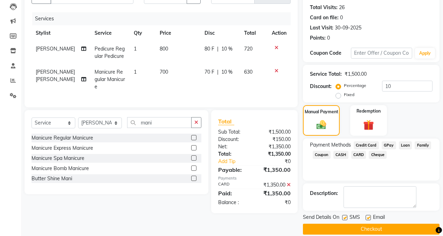
scroll to position [84, 0]
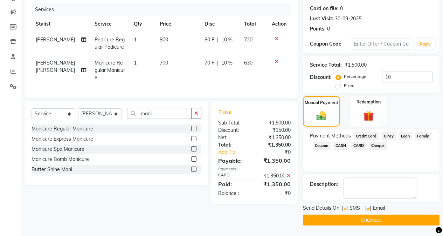
drag, startPoint x: 348, startPoint y: 219, endPoint x: 341, endPoint y: 216, distance: 7.5
click at [346, 219] on button "Checkout" at bounding box center [371, 219] width 137 height 11
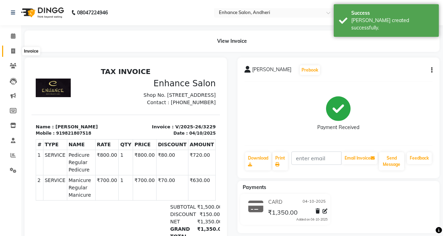
click at [15, 52] on span at bounding box center [13, 51] width 12 height 8
select select "7236"
select select "service"
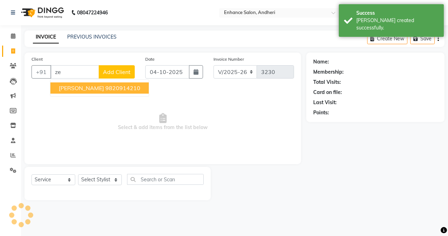
type input "z"
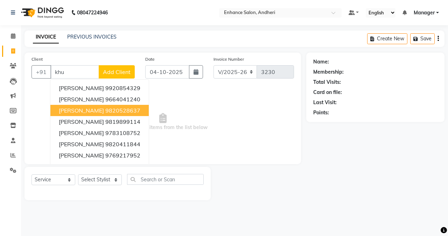
click at [85, 109] on span "[PERSON_NAME]" at bounding box center [81, 110] width 45 height 7
type input "9820528637"
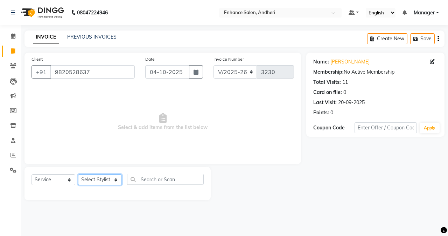
click at [90, 182] on select "Select Stylist Admin [PERSON_NAME] [PERSON_NAME] [PERSON_NAME] Manager [PERSON_…" at bounding box center [100, 179] width 44 height 11
select select "61729"
click at [78, 174] on select "Select Stylist Admin [PERSON_NAME] [PERSON_NAME] [PERSON_NAME] Manager [PERSON_…" at bounding box center [100, 179] width 44 height 11
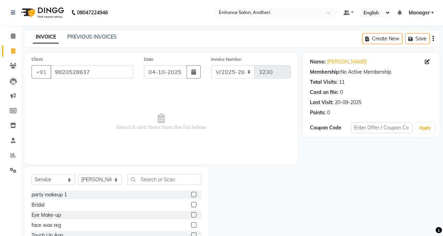
drag, startPoint x: 143, startPoint y: 168, endPoint x: 143, endPoint y: 173, distance: 4.9
click at [143, 172] on div "Select Service Product Membership Package Voucher Prepaid Gift Card Select Styl…" at bounding box center [117, 218] width 184 height 103
click at [143, 174] on input "text" at bounding box center [164, 179] width 74 height 11
type input "hai"
click at [195, 207] on div at bounding box center [193, 205] width 5 height 7
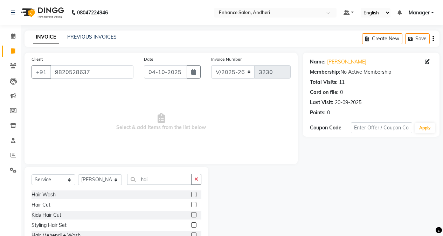
click at [194, 202] on label at bounding box center [193, 204] width 5 height 5
click at [194, 202] on input "checkbox" at bounding box center [193, 204] width 5 height 5
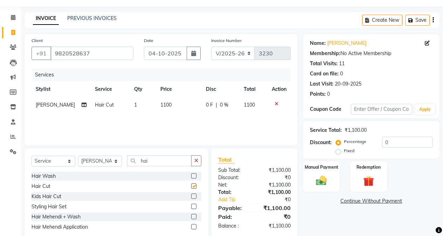
scroll to position [36, 0]
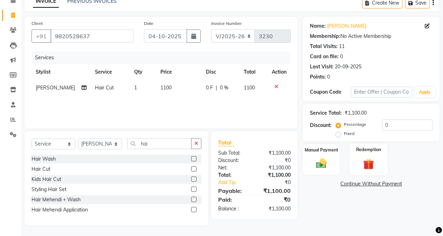
checkbox input "false"
click at [384, 125] on input "0" at bounding box center [407, 124] width 50 height 11
type input "10"
click at [313, 151] on label "Manual Payment" at bounding box center [321, 149] width 35 height 7
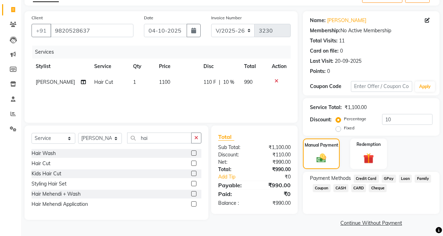
scroll to position [44, 0]
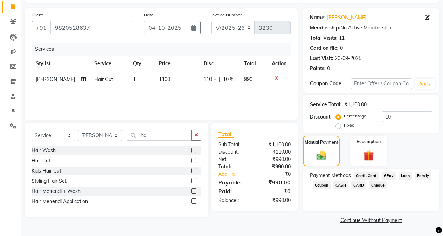
click at [339, 185] on span "CASH" at bounding box center [340, 185] width 15 height 8
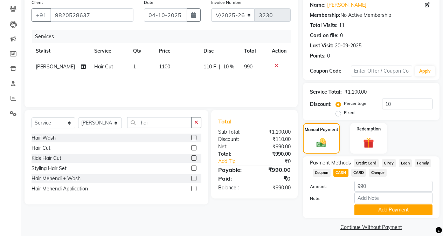
scroll to position [64, 0]
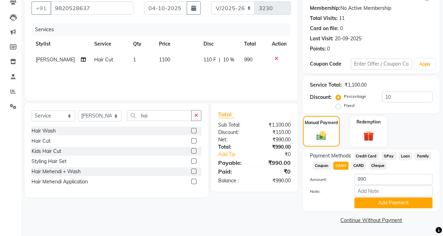
click at [377, 209] on div "Payment Methods Credit Card GPay Loan Family Coupon CASH CARD Cheque Amount: 99…" at bounding box center [371, 180] width 137 height 62
click at [375, 201] on button "Add Payment" at bounding box center [393, 202] width 78 height 11
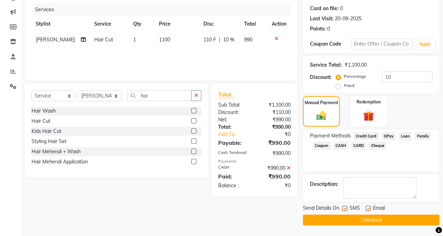
click at [367, 219] on button "Checkout" at bounding box center [371, 219] width 137 height 11
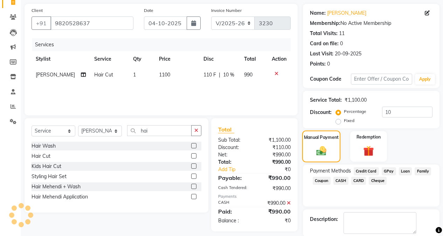
scroll to position [1, 0]
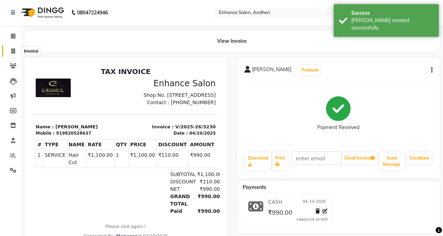
click at [10, 54] on span at bounding box center [13, 51] width 12 height 8
select select "service"
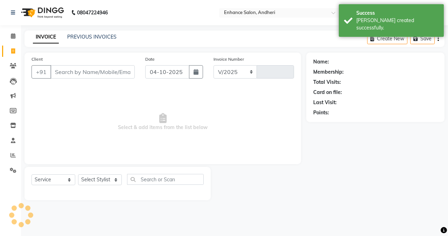
select select "7236"
type input "3231"
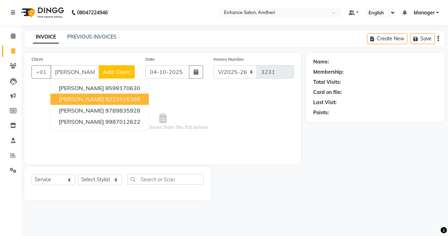
click at [67, 103] on button "[PERSON_NAME] 9223416368" at bounding box center [99, 99] width 98 height 11
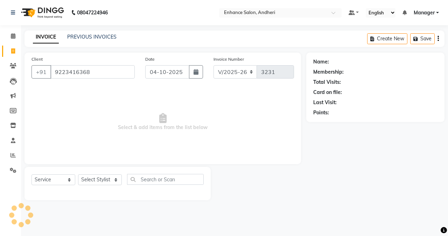
type input "9223416368"
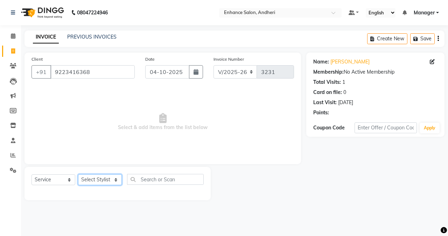
click at [104, 177] on select "Select Stylist Admin [PERSON_NAME] [PERSON_NAME] [PERSON_NAME] Manager [PERSON_…" at bounding box center [100, 179] width 44 height 11
select select "61729"
click at [78, 174] on select "Select Stylist Admin [PERSON_NAME] [PERSON_NAME] [PERSON_NAME] Manager [PERSON_…" at bounding box center [100, 179] width 44 height 11
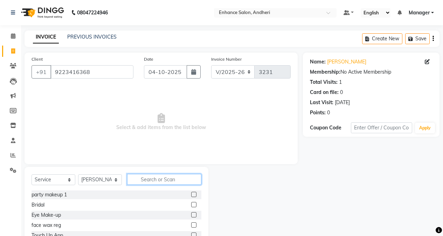
click at [157, 181] on input "text" at bounding box center [164, 179] width 74 height 11
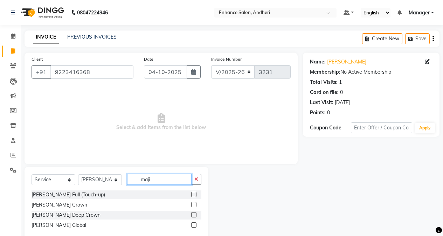
type input "maji"
click at [195, 193] on label at bounding box center [193, 194] width 5 height 5
click at [195, 193] on input "checkbox" at bounding box center [193, 194] width 5 height 5
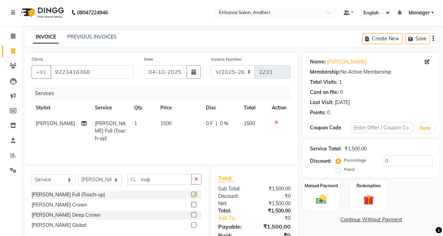
checkbox input "false"
click at [82, 125] on icon at bounding box center [84, 123] width 5 height 5
select select "61729"
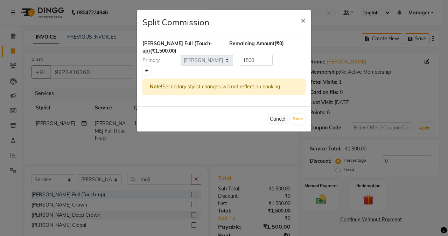
click at [147, 69] on icon at bounding box center [147, 71] width 4 height 4
type input "750"
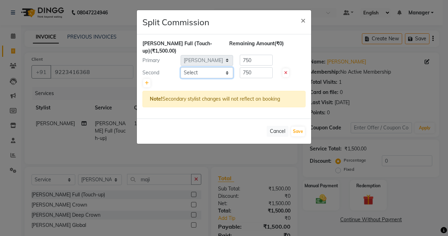
drag, startPoint x: 192, startPoint y: 62, endPoint x: 194, endPoint y: 70, distance: 8.2
click at [192, 67] on select "Select Admin [PERSON_NAME] [PERSON_NAME] [PERSON_NAME] Manager [PERSON_NAME] [P…" at bounding box center [207, 72] width 53 height 11
select select "79056"
click at [181, 67] on select "Select Admin [PERSON_NAME] [PERSON_NAME] [PERSON_NAME] Manager [PERSON_NAME] [P…" at bounding box center [207, 72] width 53 height 11
click at [260, 67] on input "750" at bounding box center [256, 72] width 33 height 11
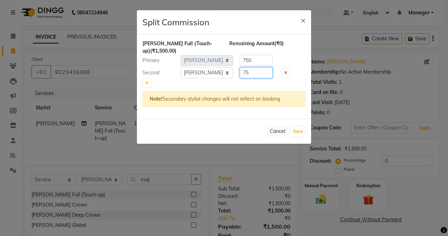
type input "7"
click at [254, 67] on input "400" at bounding box center [256, 72] width 33 height 11
click at [256, 67] on input "400" at bounding box center [256, 72] width 33 height 11
type input "400"
click at [278, 58] on div "Primary Select Admin [PERSON_NAME] [PERSON_NAME] [PERSON_NAME] Manager [PERSON_…" at bounding box center [224, 60] width 174 height 11
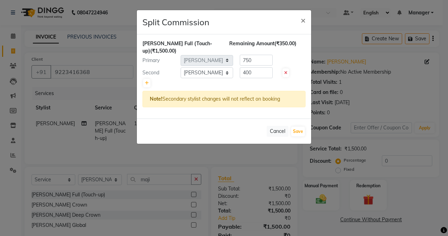
click at [254, 45] on span "Remaining Amount" at bounding box center [251, 43] width 45 height 6
click at [256, 47] on div "[PERSON_NAME] Full (Touch-up) (₹1,500.00) Remaining Amount (₹350.00) Primary Se…" at bounding box center [224, 76] width 174 height 84
click at [256, 55] on input "750" at bounding box center [256, 60] width 33 height 11
type input "7"
type input "1100"
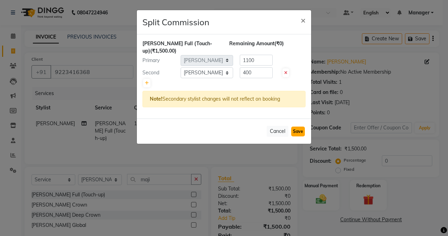
click at [302, 126] on button "Save" at bounding box center [298, 131] width 14 height 10
select select "Select"
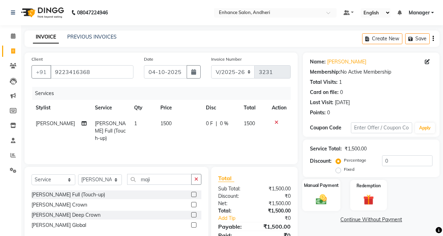
click at [331, 193] on div "Manual Payment" at bounding box center [321, 195] width 38 height 32
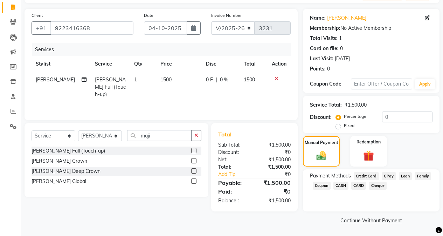
scroll to position [44, 0]
click at [385, 174] on span "GPay" at bounding box center [389, 176] width 14 height 8
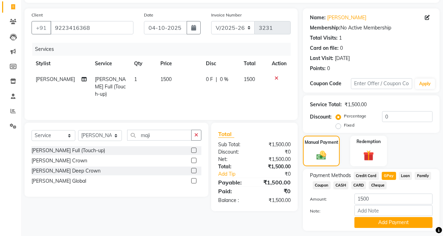
scroll to position [64, 0]
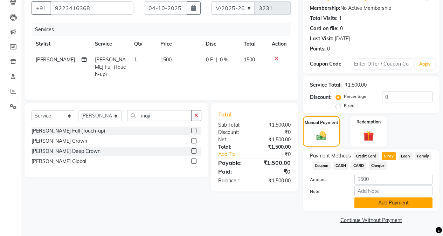
click at [387, 202] on button "Add Payment" at bounding box center [393, 202] width 78 height 11
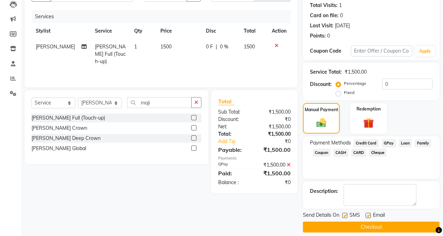
scroll to position [84, 0]
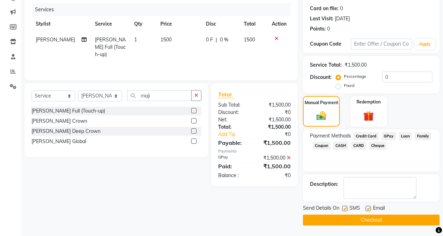
click at [376, 214] on button "Checkout" at bounding box center [371, 219] width 137 height 11
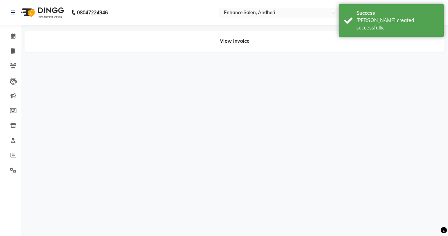
select select "61729"
select select "79056"
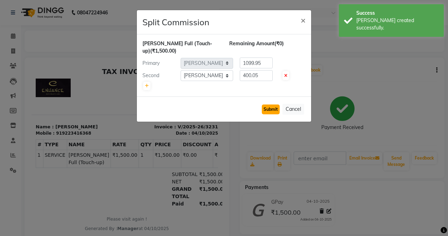
click at [270, 104] on button "Submit" at bounding box center [271, 109] width 18 height 10
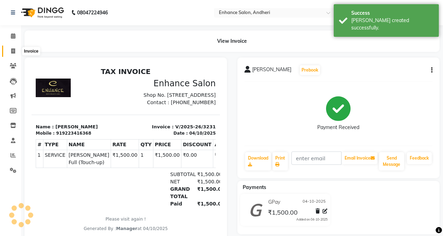
click at [13, 50] on icon at bounding box center [13, 50] width 4 height 5
select select "service"
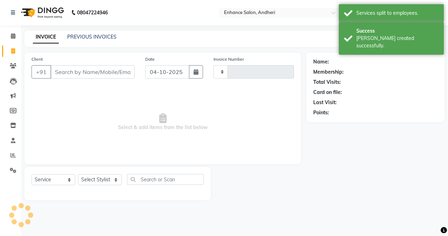
type input "3232"
select select "7236"
click at [80, 35] on link "PREVIOUS INVOICES" at bounding box center [91, 37] width 49 height 6
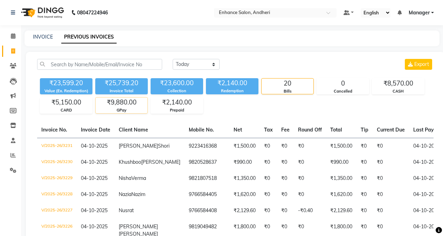
click at [120, 106] on div "₹9,880.00" at bounding box center [122, 102] width 52 height 10
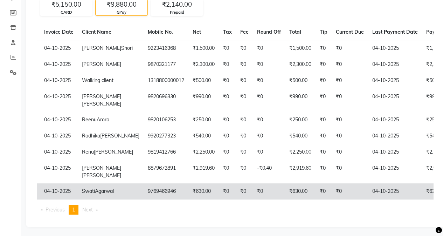
scroll to position [0, 38]
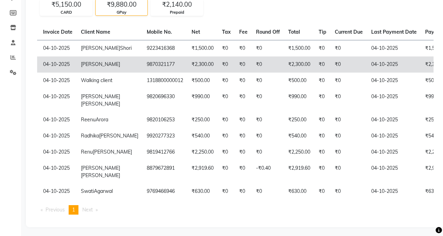
click at [254, 60] on td "₹0" at bounding box center [268, 64] width 32 height 16
